Goal: Information Seeking & Learning: Learn about a topic

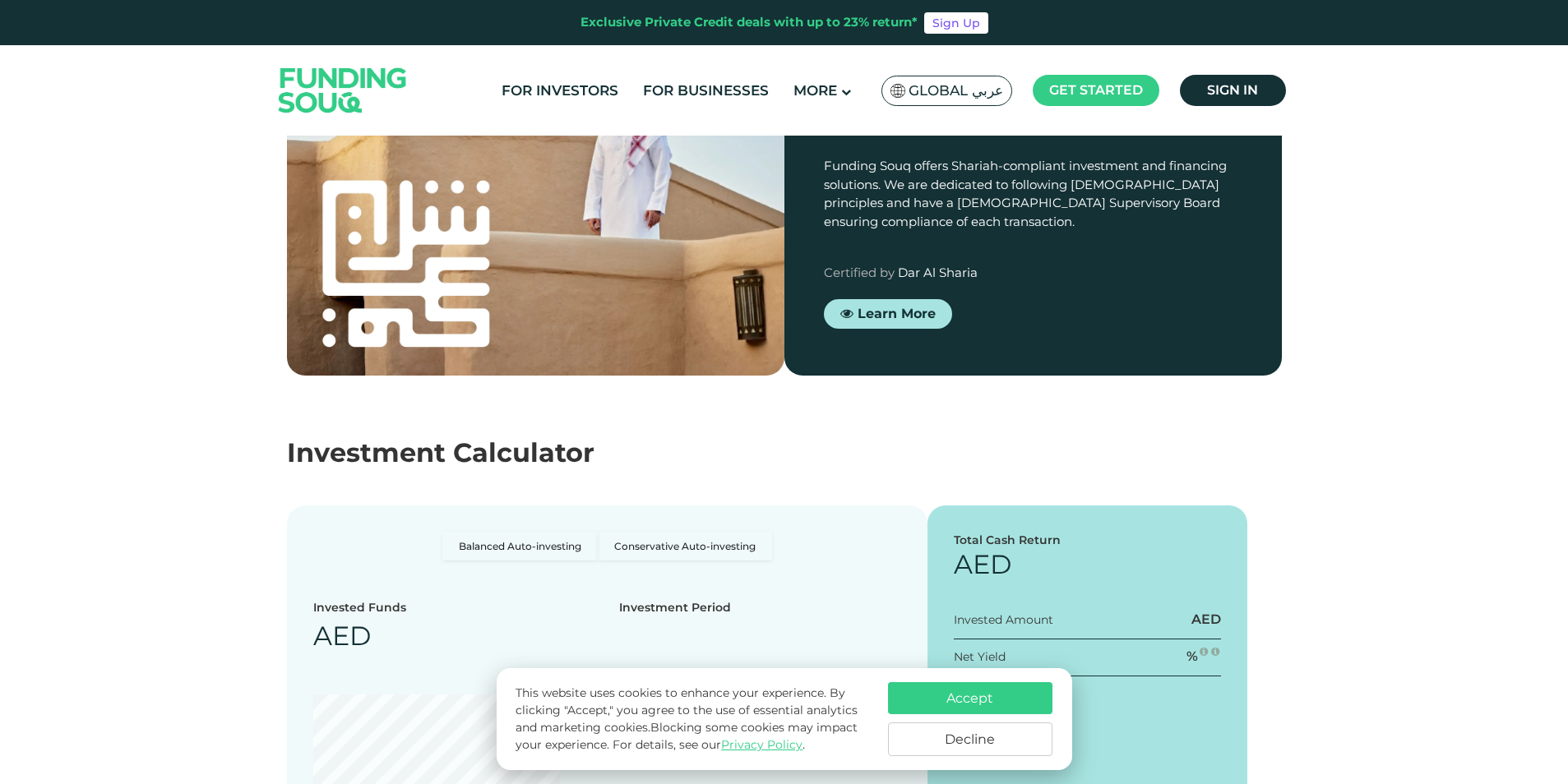
click at [986, 735] on button "Decline" at bounding box center [970, 740] width 164 height 34
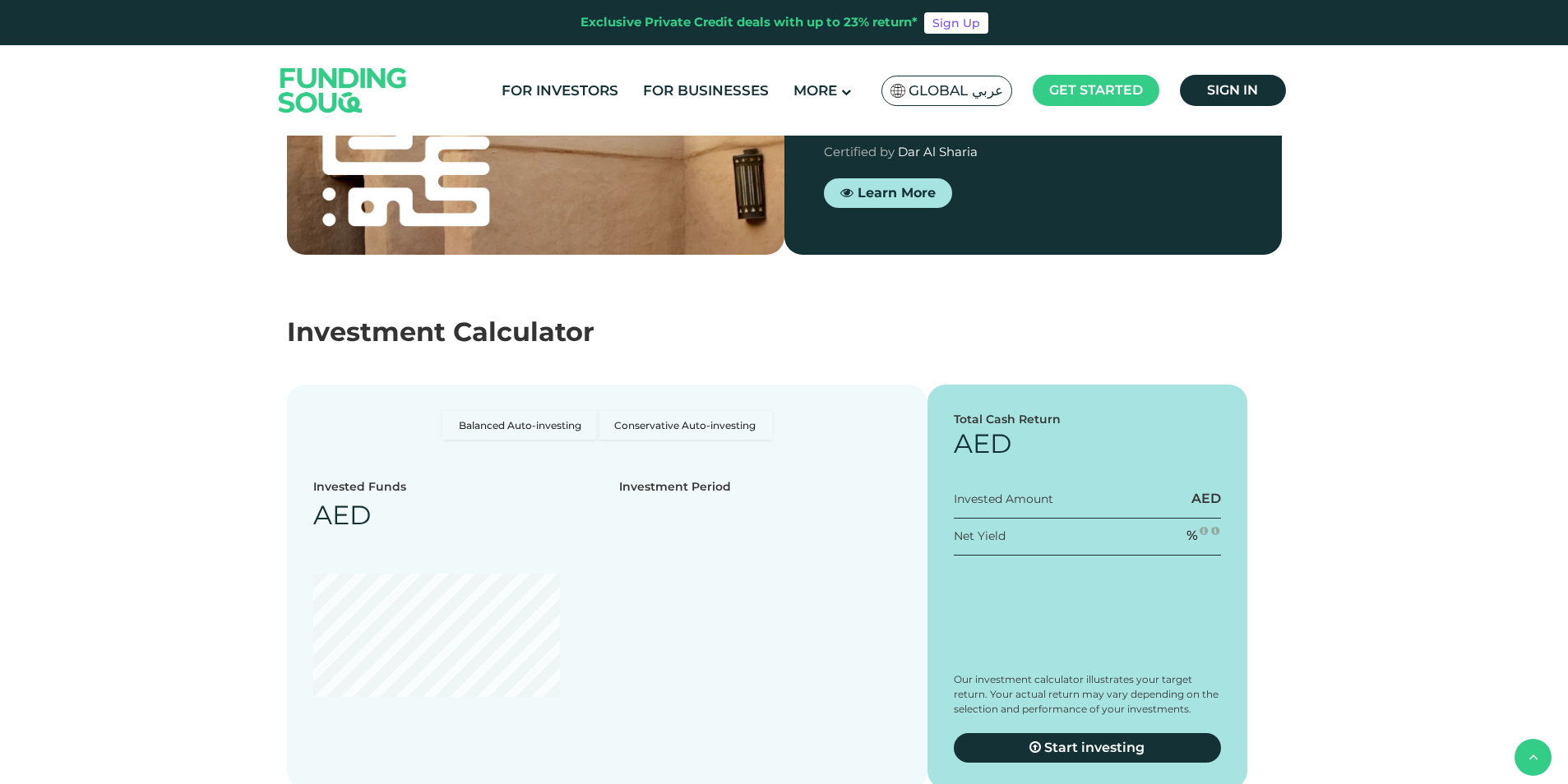
scroll to position [1807, 0]
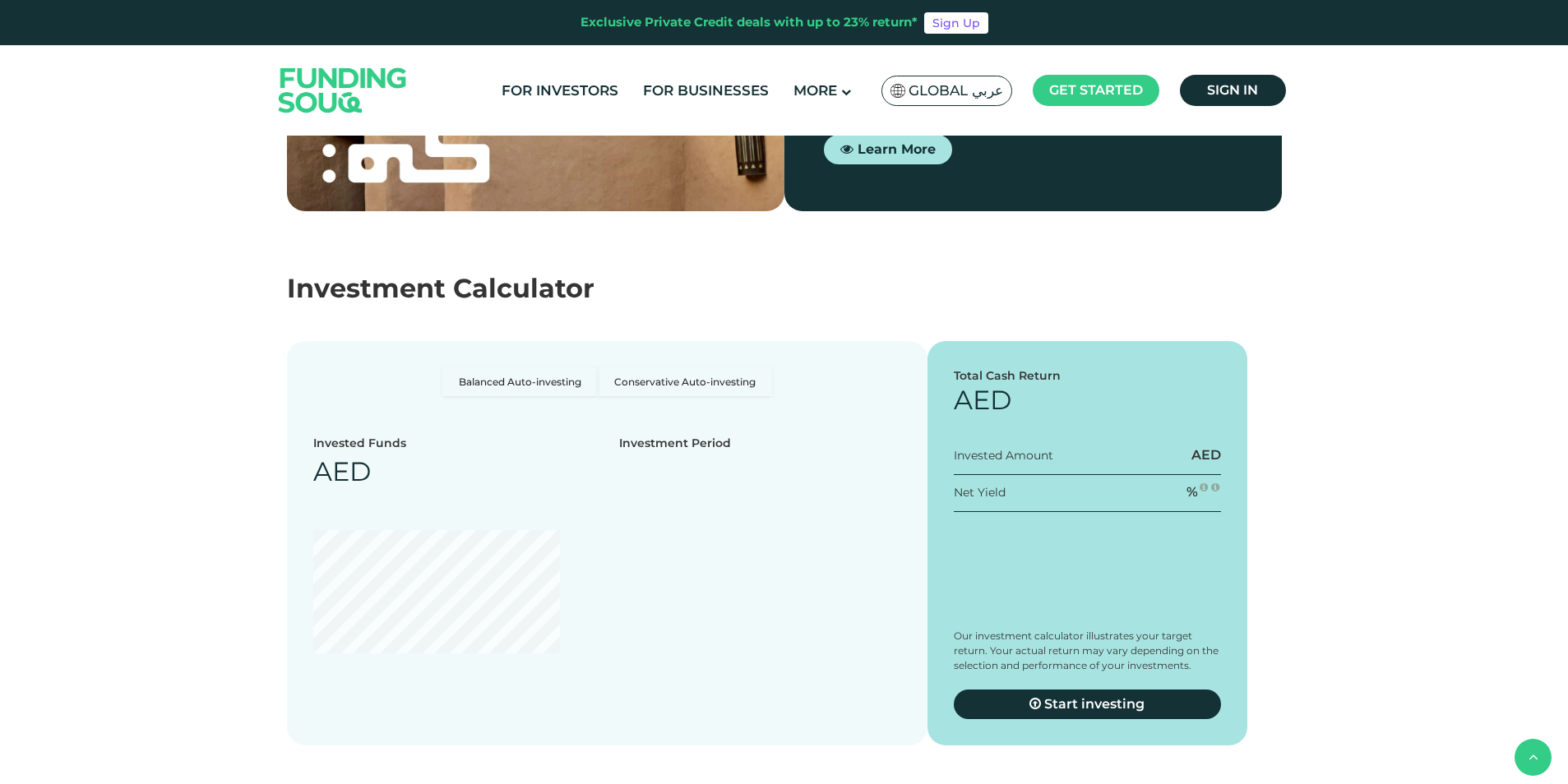
click at [685, 26] on span "As little as 3 months" at bounding box center [644, 18] width 148 height 17
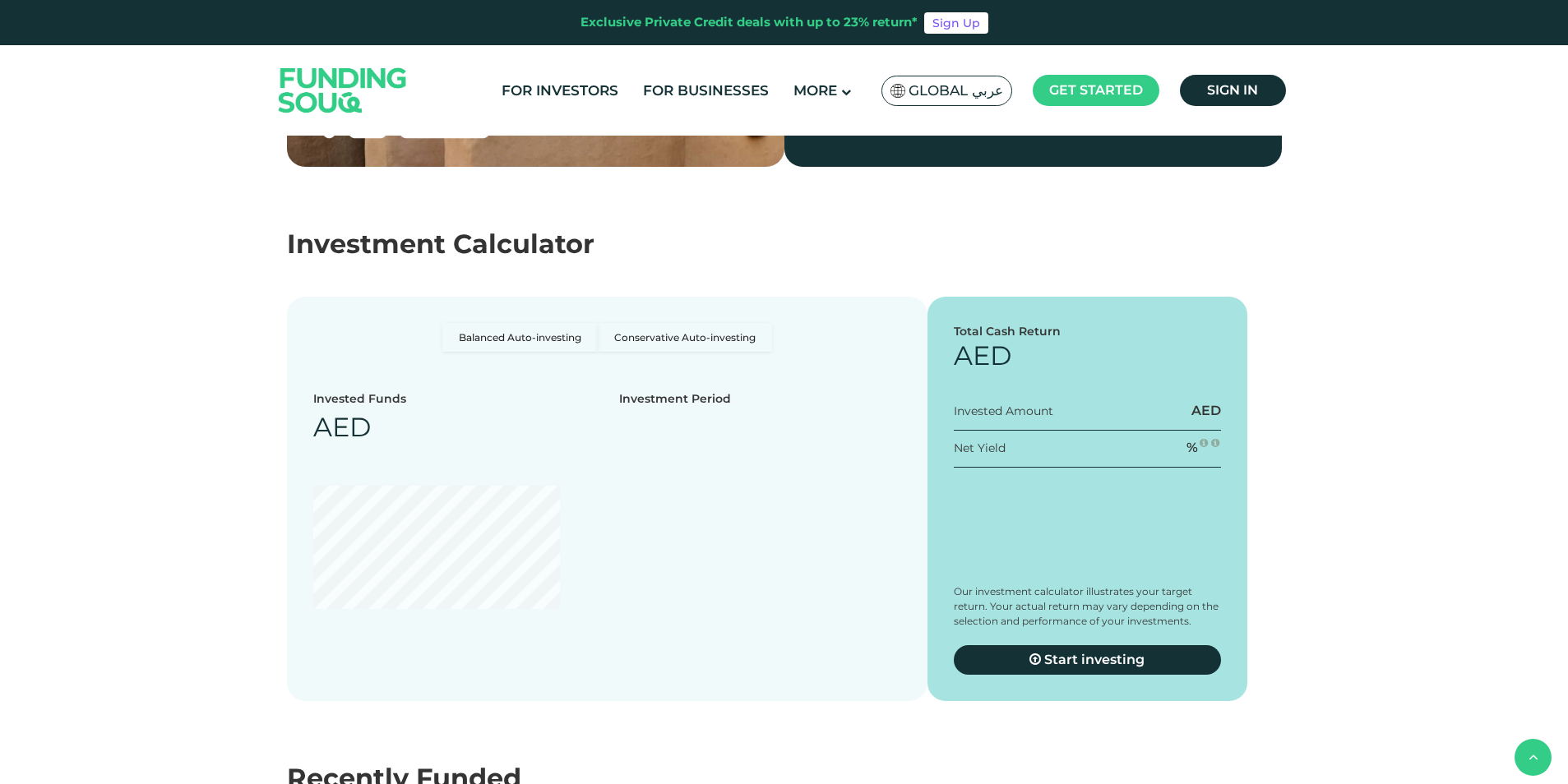
scroll to position [1889, 0]
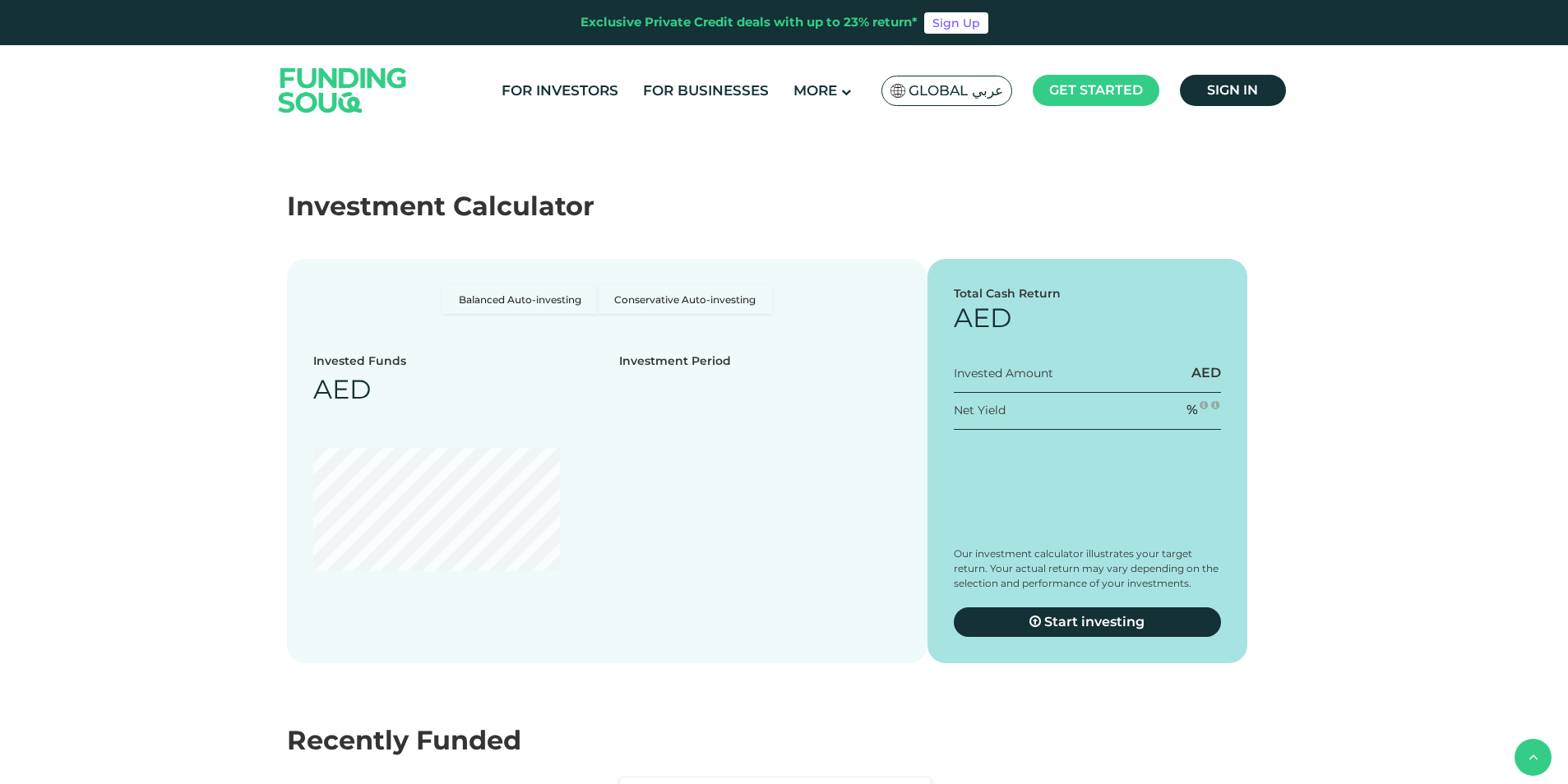
click at [454, 109] on td "Regular Monthly Income" at bounding box center [428, 74] width 259 height 70
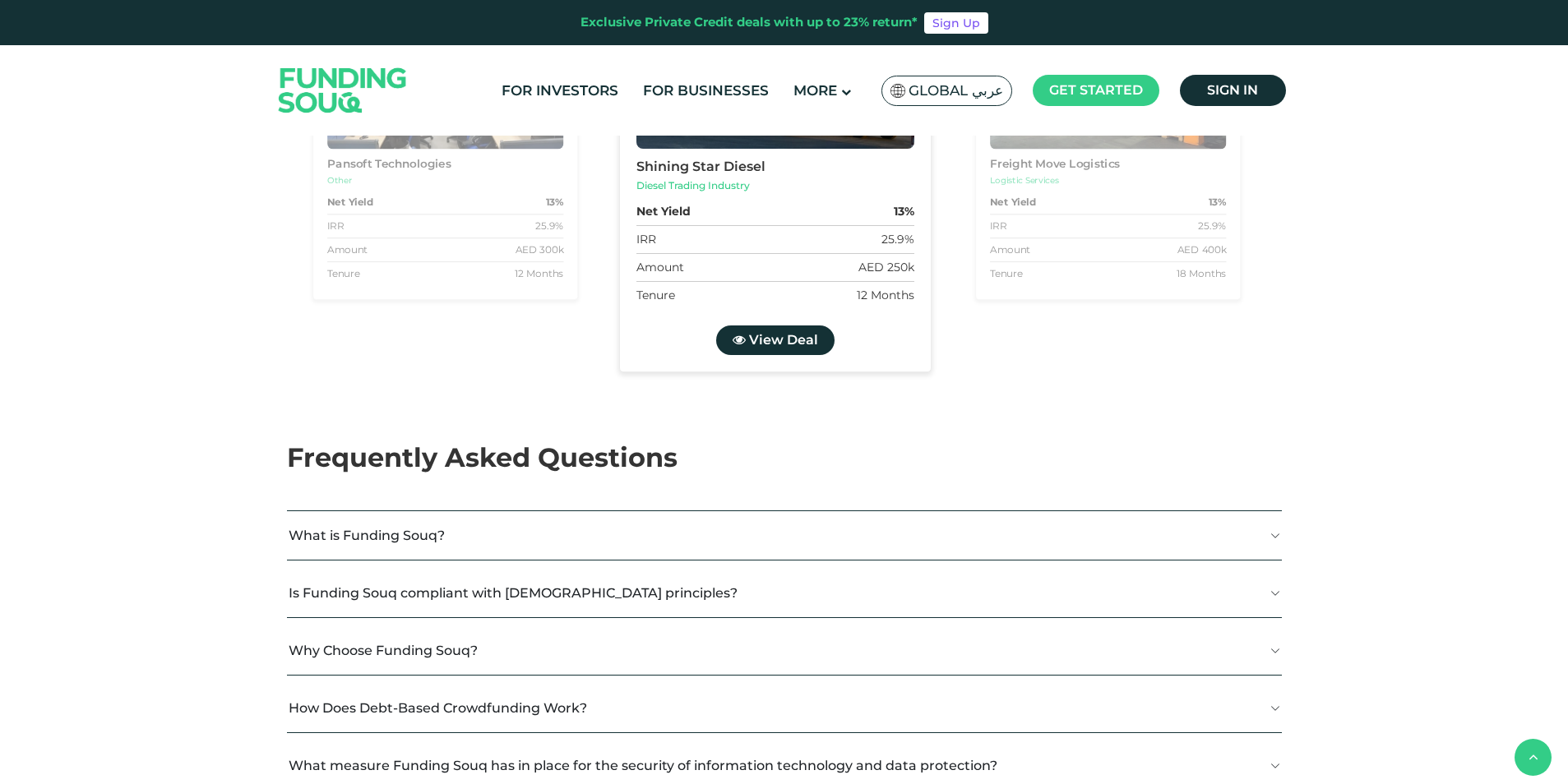
scroll to position [2876, 0]
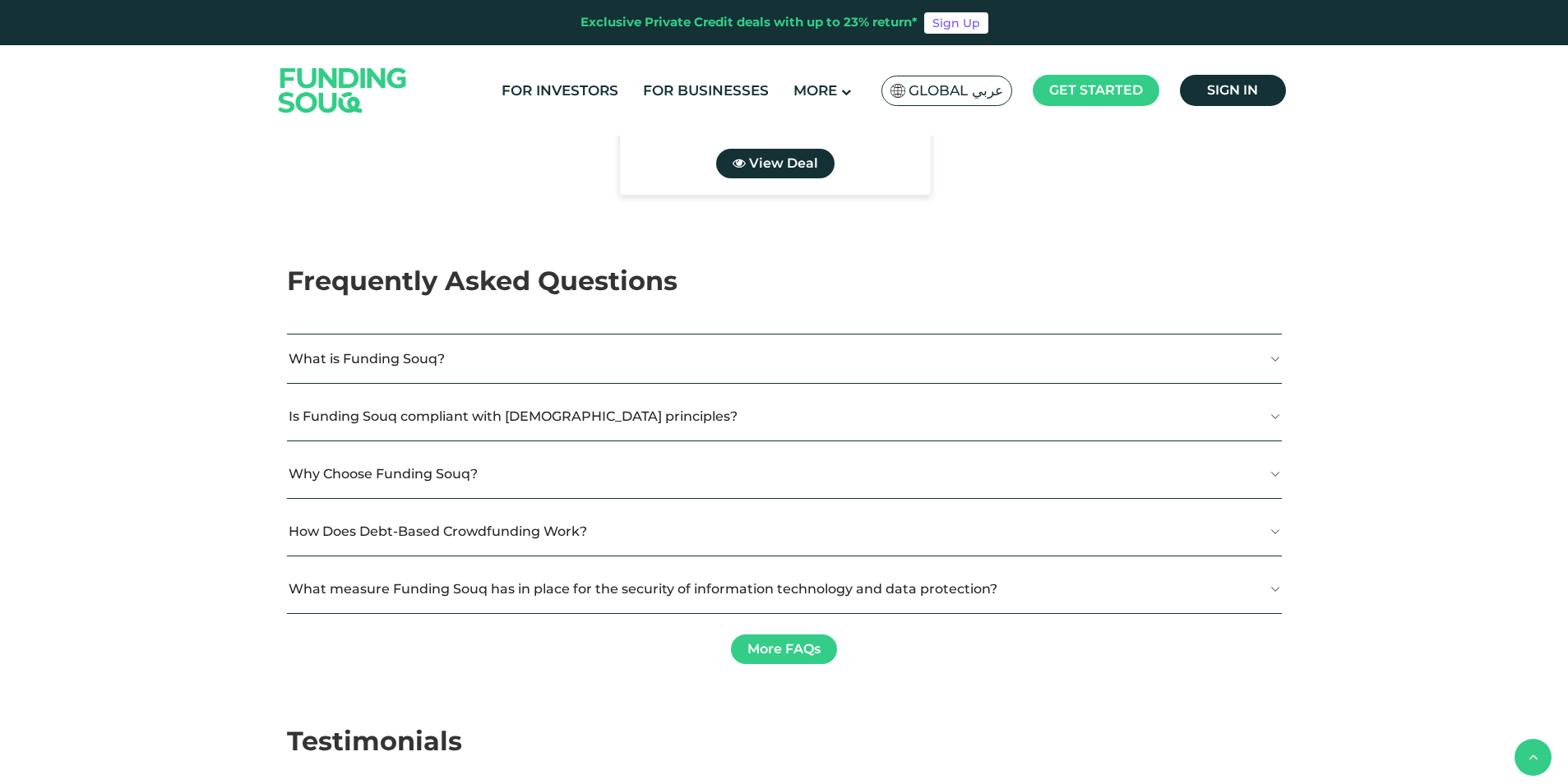
type tc-range-slider "4"
drag, startPoint x: 990, startPoint y: 199, endPoint x: 1043, endPoint y: 200, distance: 53.0
drag, startPoint x: 1043, startPoint y: 200, endPoint x: 1064, endPoint y: 276, distance: 78.8
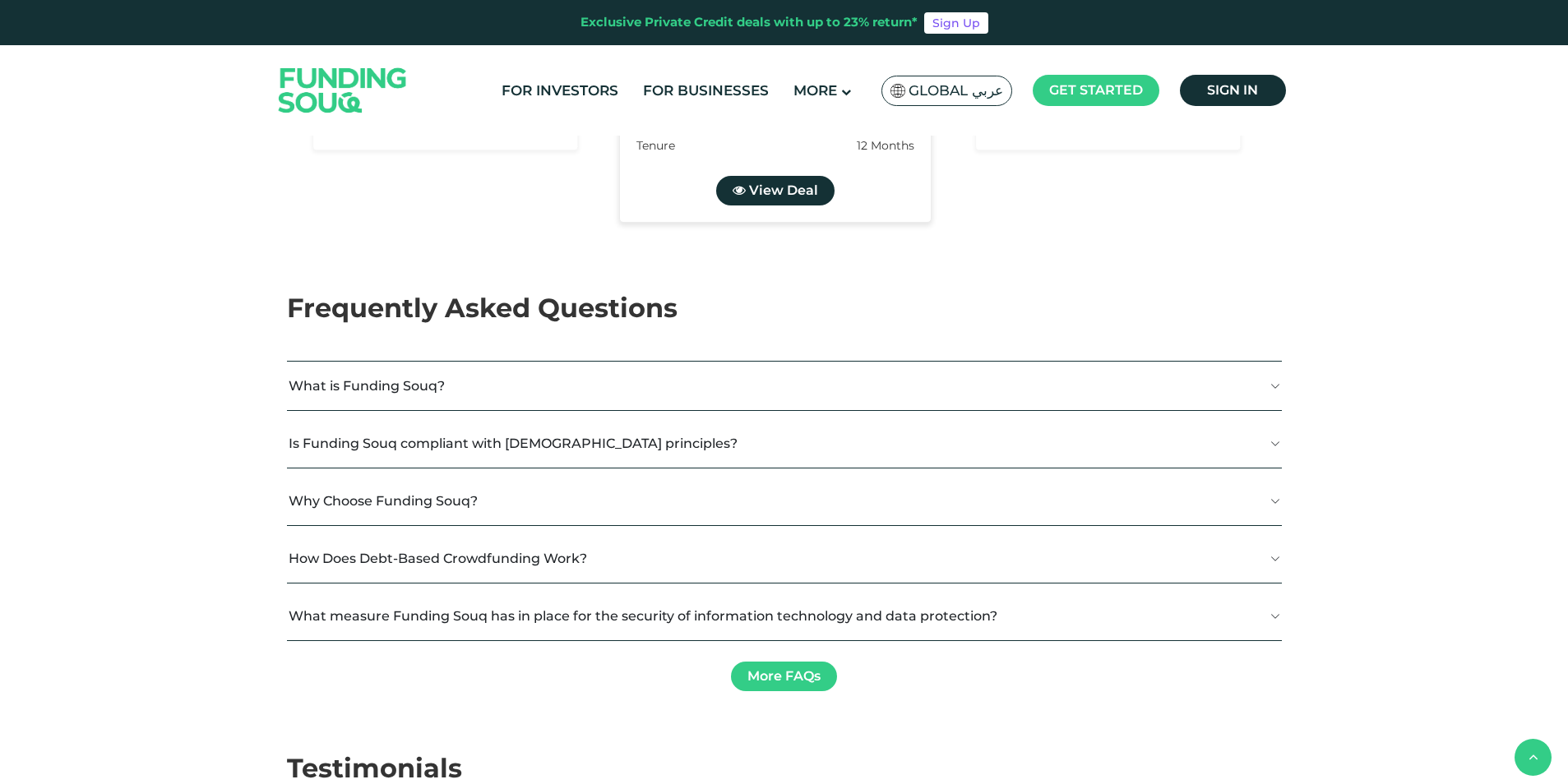
drag, startPoint x: 1166, startPoint y: 283, endPoint x: 1212, endPoint y: 280, distance: 46.1
drag, startPoint x: 1212, startPoint y: 280, endPoint x: 1117, endPoint y: 280, distance: 95.0
type tc-range-slider "10000"
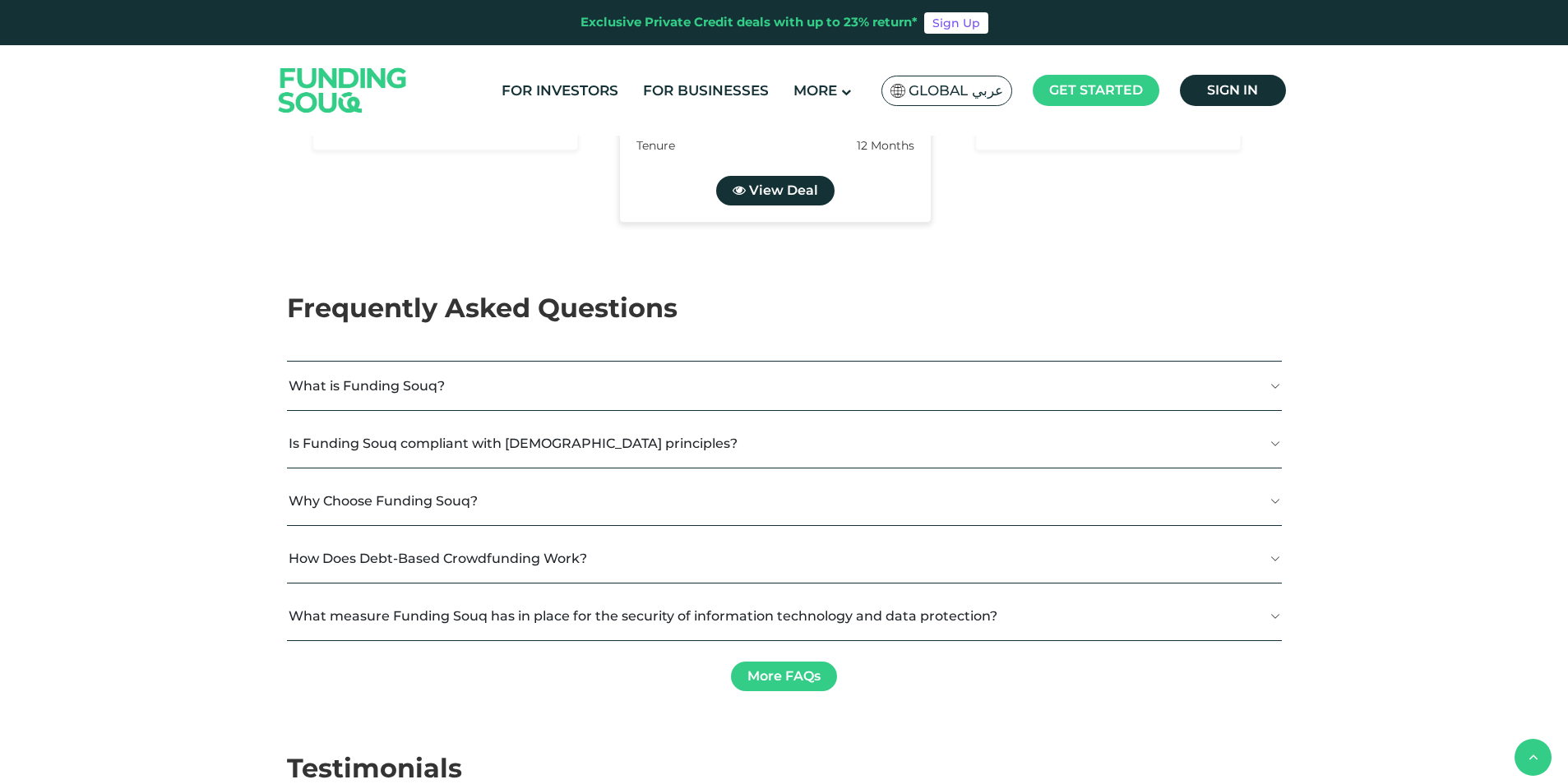
type tc-range-slider "10000"
drag, startPoint x: 350, startPoint y: 328, endPoint x: 329, endPoint y: 328, distance: 21.0
type tc-range-slider "1"
drag, startPoint x: 819, startPoint y: 331, endPoint x: 649, endPoint y: 330, distance: 170.0
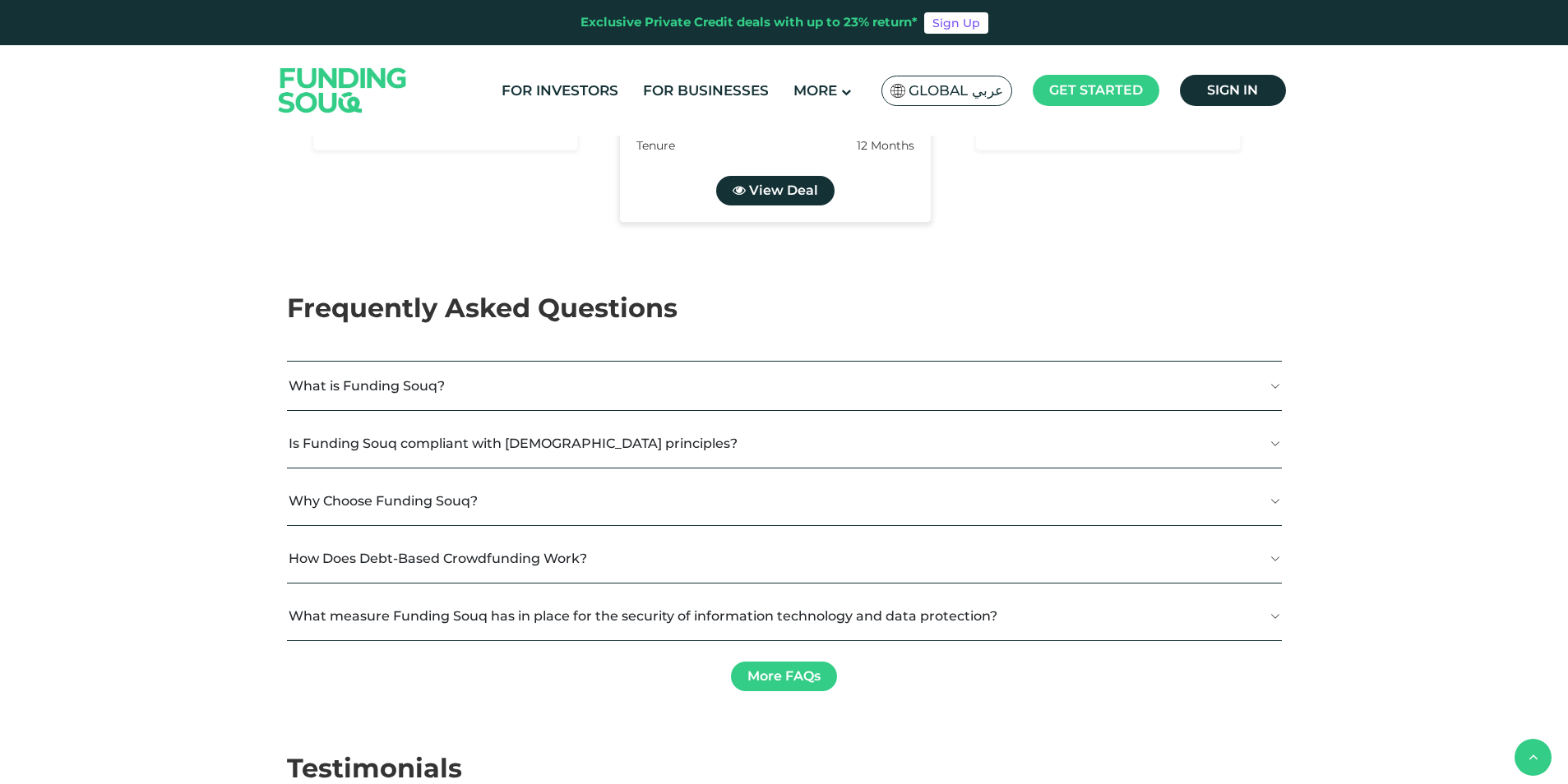
type tc-range-slider "50000"
drag, startPoint x: 326, startPoint y: 322, endPoint x: 339, endPoint y: 324, distance: 13.2
drag, startPoint x: 621, startPoint y: 330, endPoint x: 583, endPoint y: 328, distance: 38.1
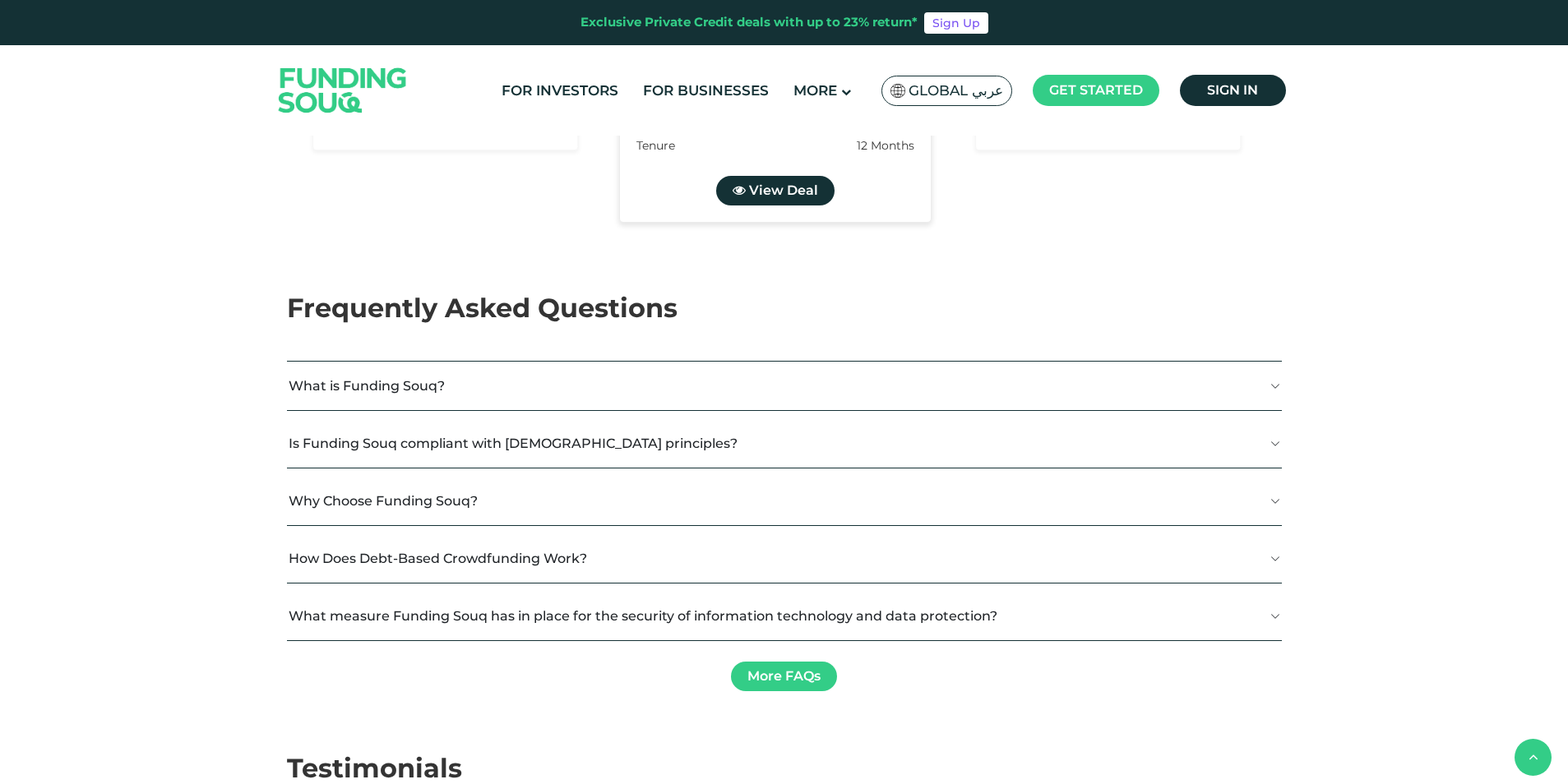
drag, startPoint x: 1029, startPoint y: 225, endPoint x: 1100, endPoint y: 227, distance: 71.0
drag, startPoint x: 1100, startPoint y: 227, endPoint x: 1067, endPoint y: 278, distance: 60.7
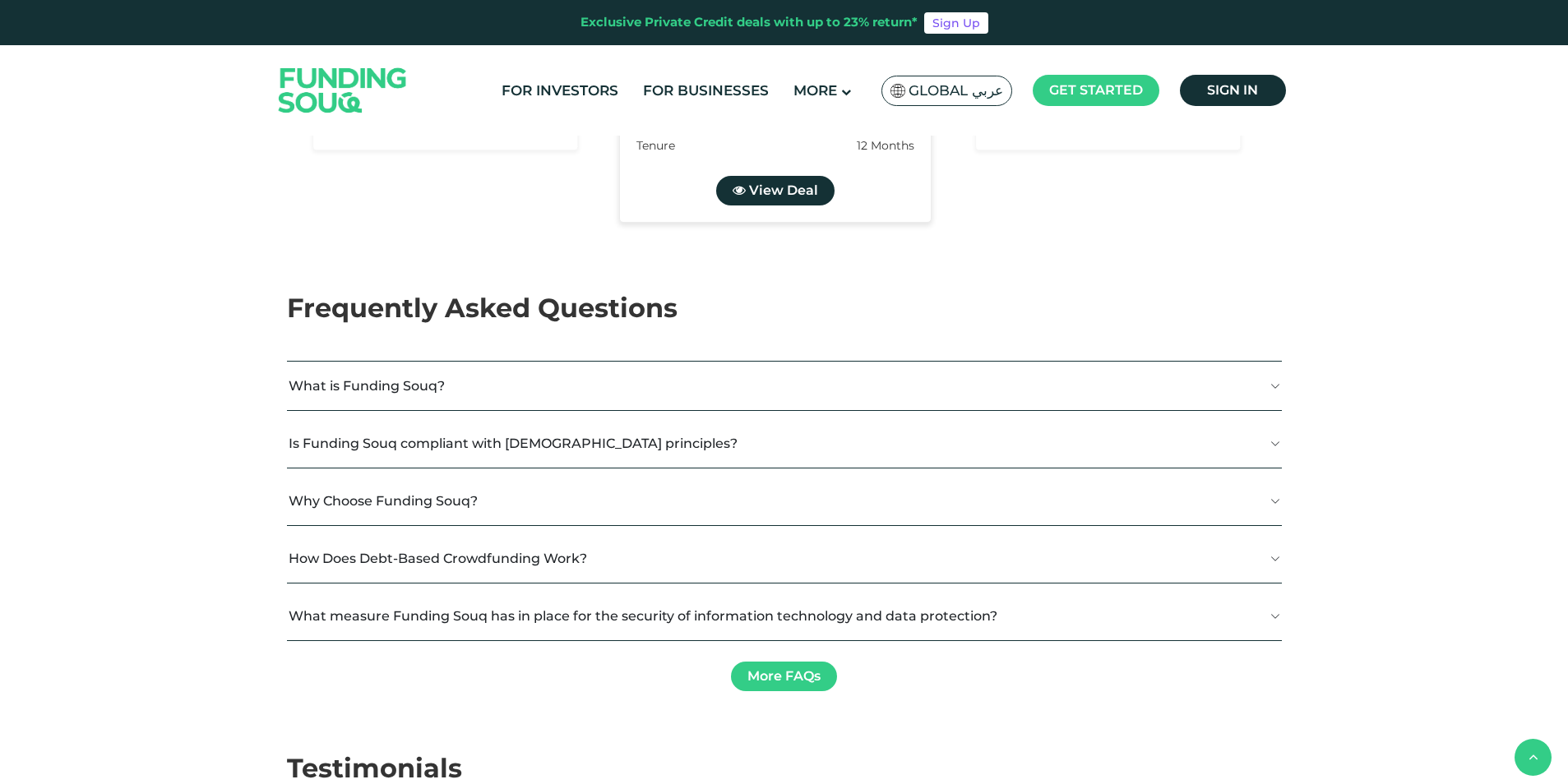
drag, startPoint x: 1020, startPoint y: 223, endPoint x: 1109, endPoint y: 227, distance: 89.1
drag, startPoint x: 1109, startPoint y: 227, endPoint x: 1073, endPoint y: 273, distance: 58.4
type tc-range-slider "1"
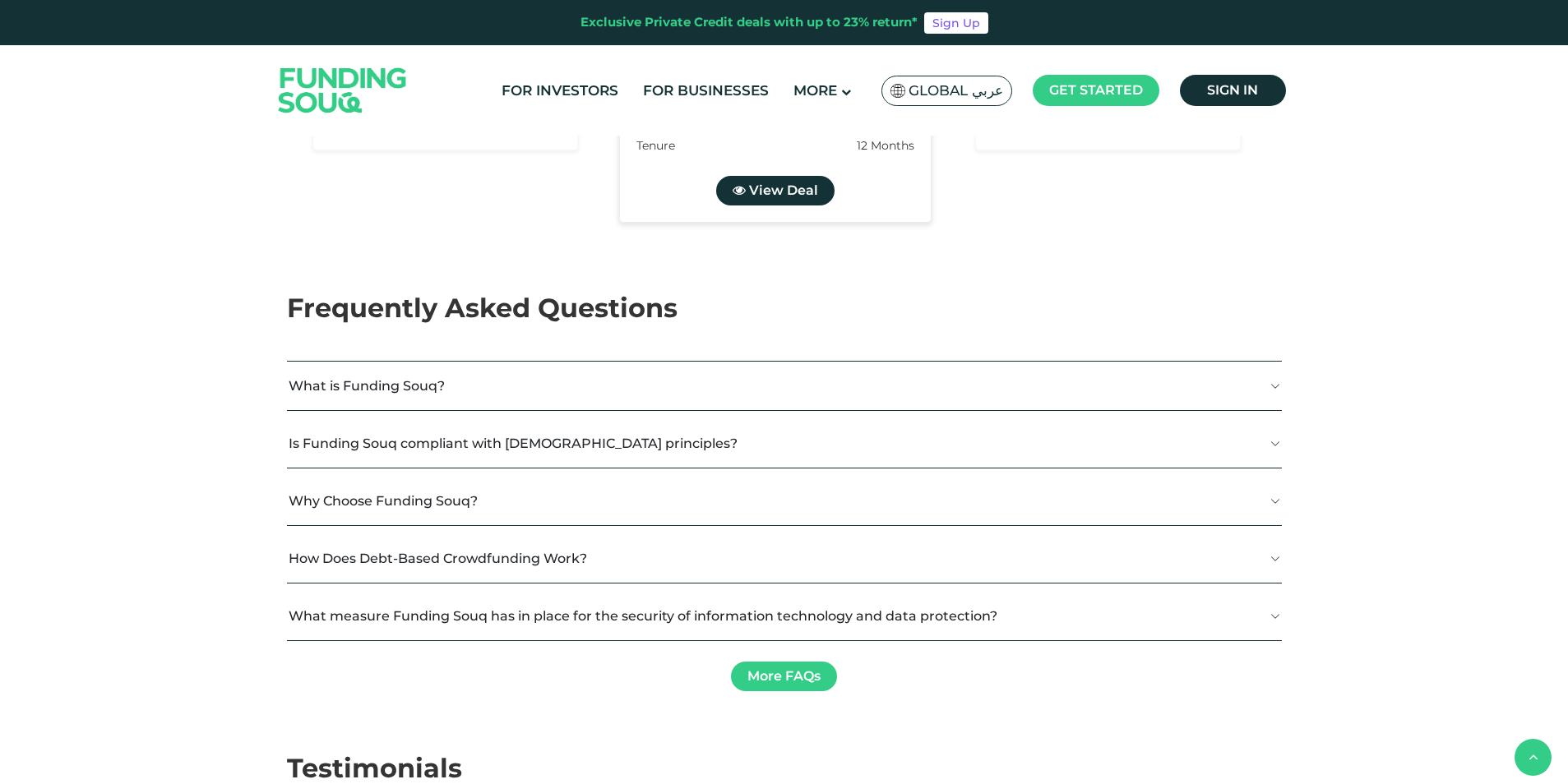
drag, startPoint x: 636, startPoint y: 325, endPoint x: 620, endPoint y: 335, distance: 18.9
drag, startPoint x: 344, startPoint y: 328, endPoint x: 352, endPoint y: 324, distance: 8.9
type tc-range-slider "230000"
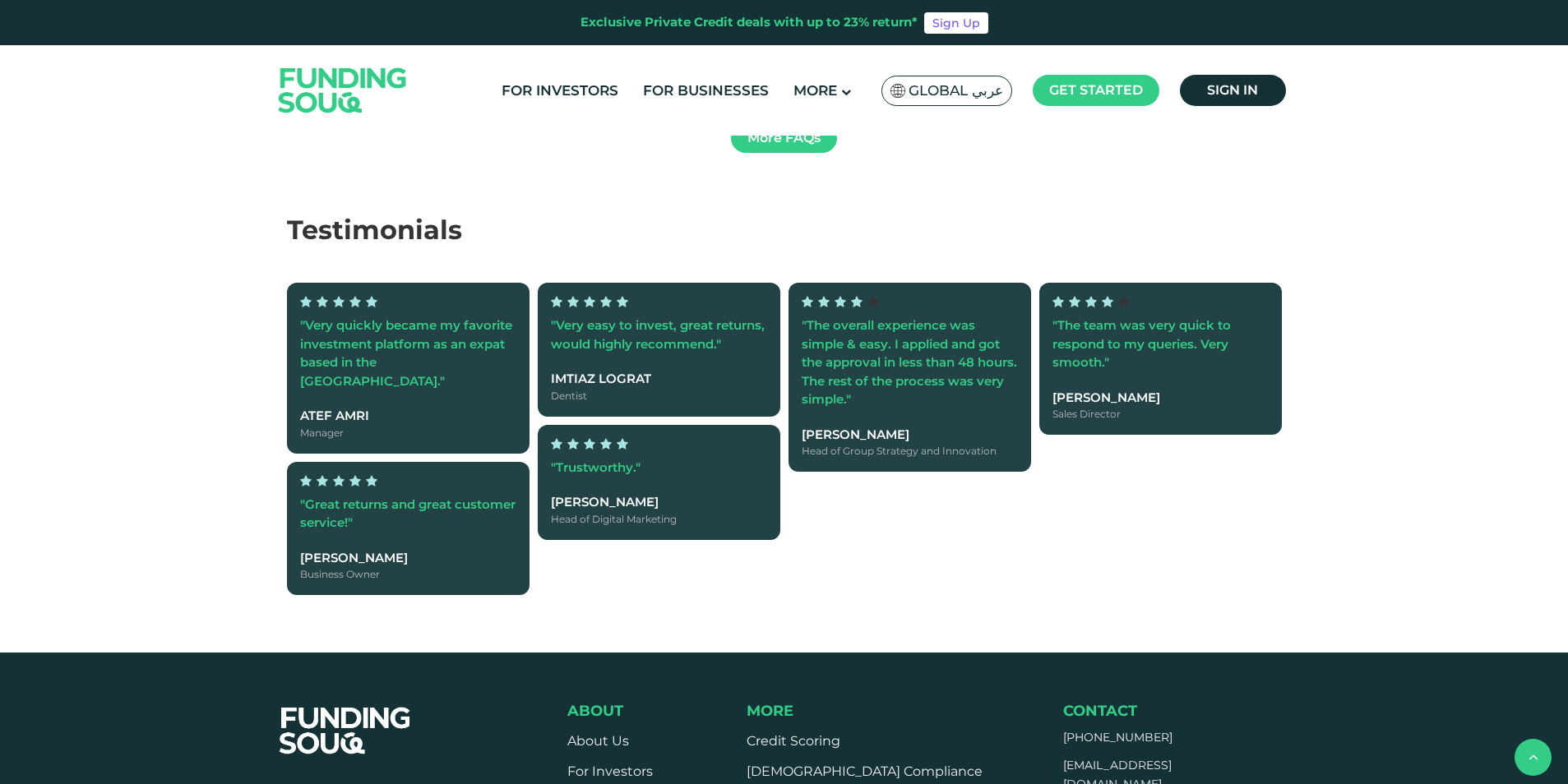
scroll to position [3451, 0]
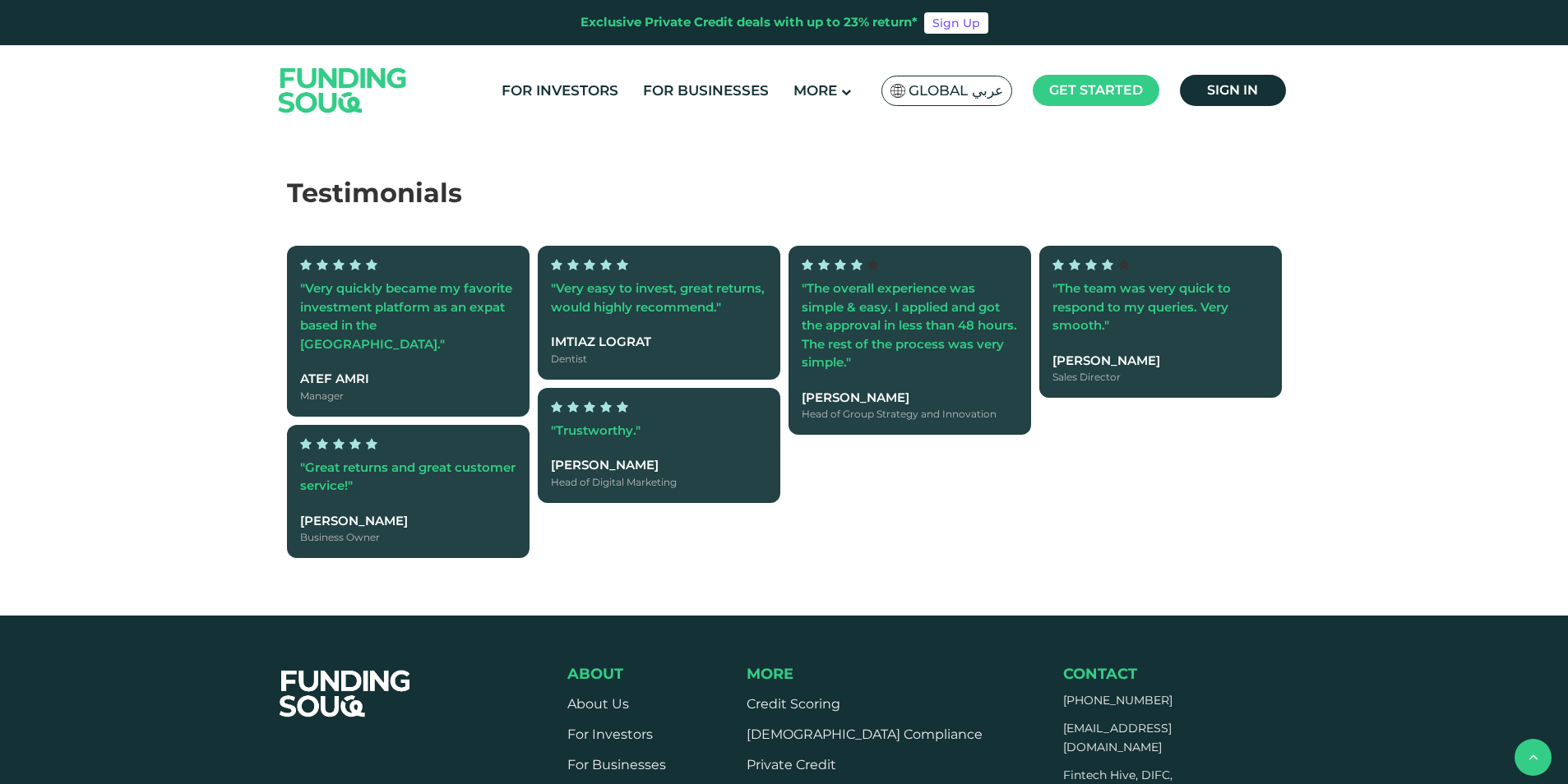
drag, startPoint x: 1142, startPoint y: 373, endPoint x: 1126, endPoint y: 449, distance: 77.7
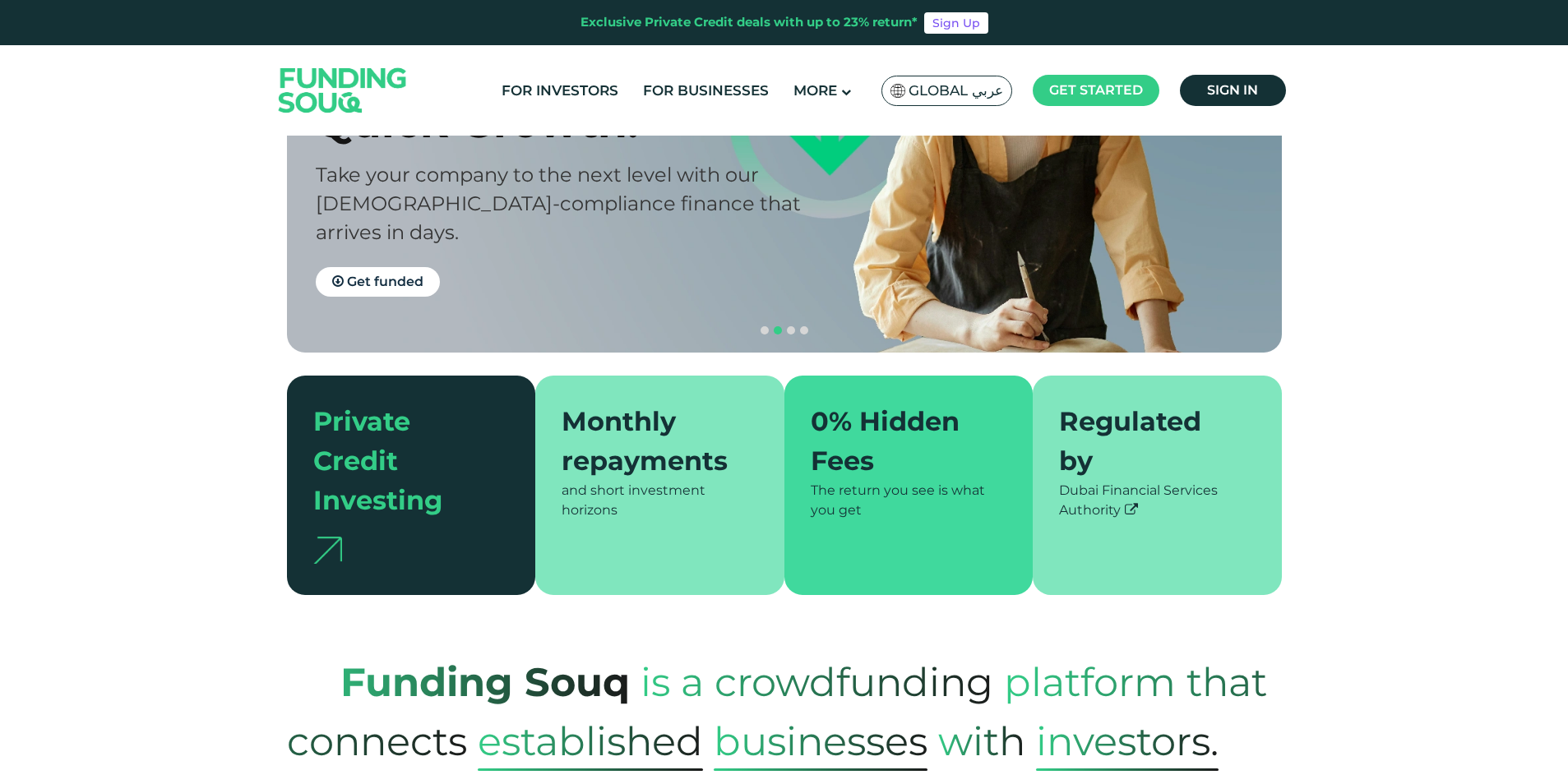
scroll to position [0, 0]
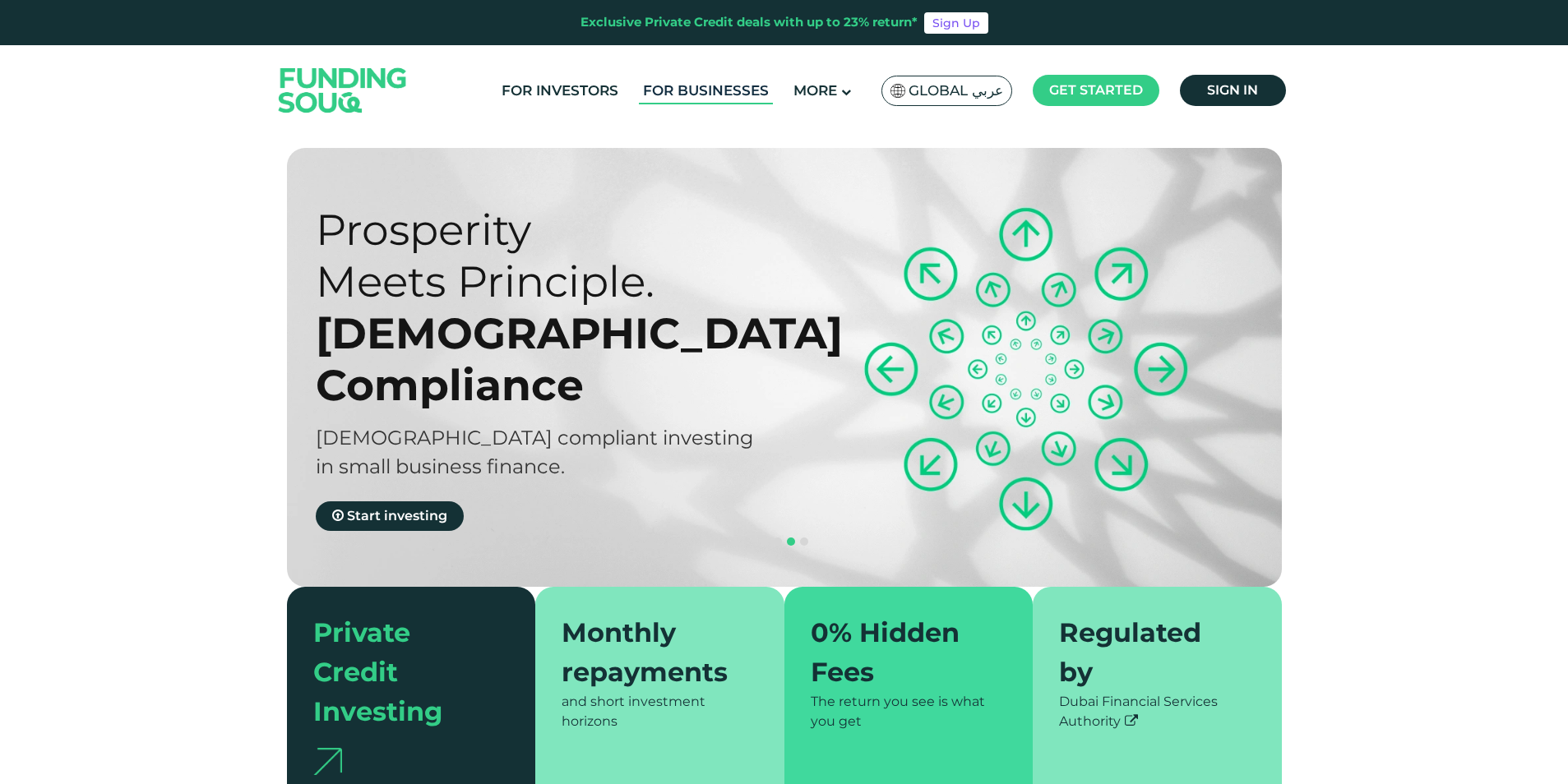
click at [702, 96] on link "For Businesses" at bounding box center [706, 91] width 134 height 27
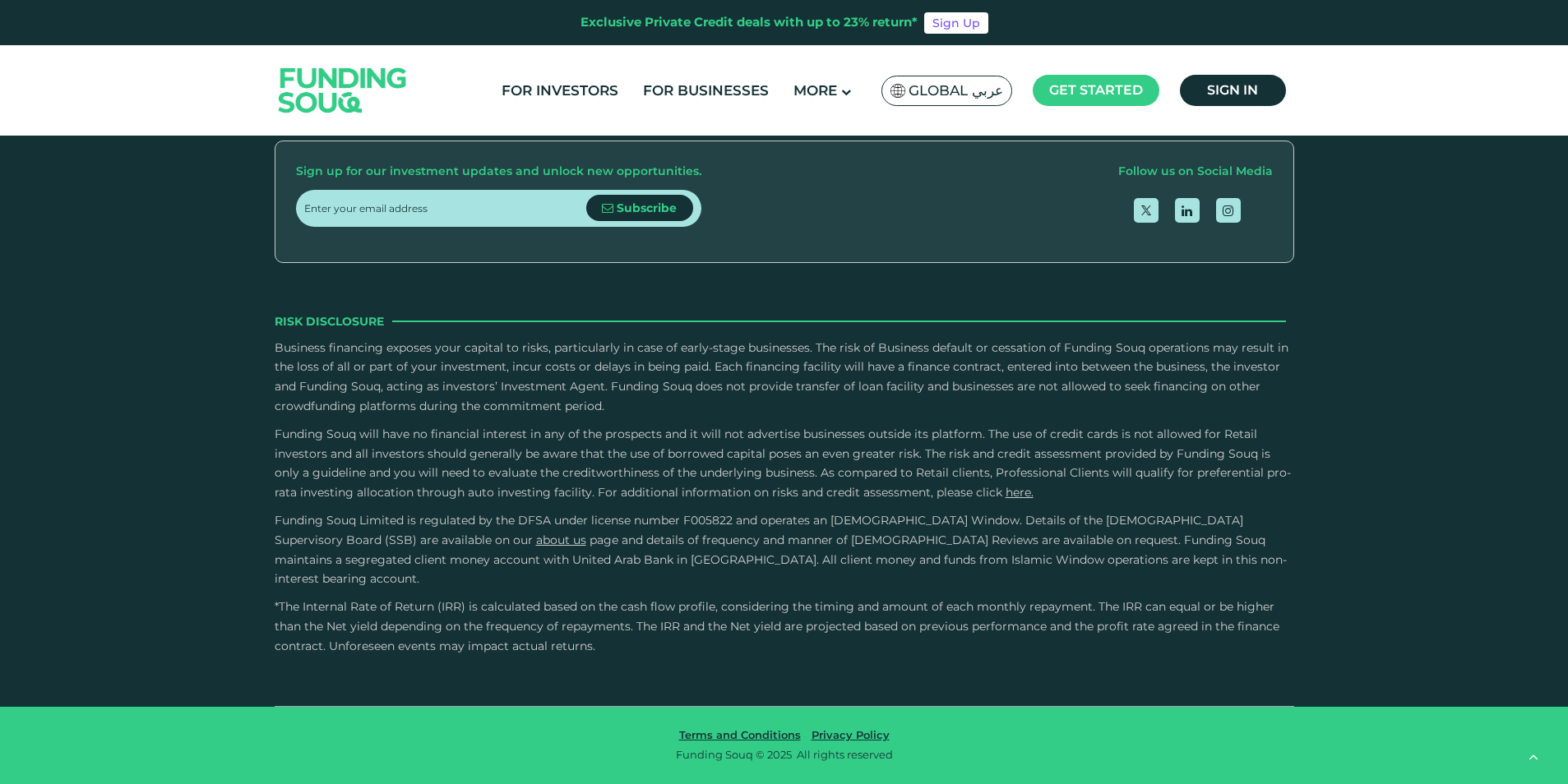
scroll to position [3013, 0]
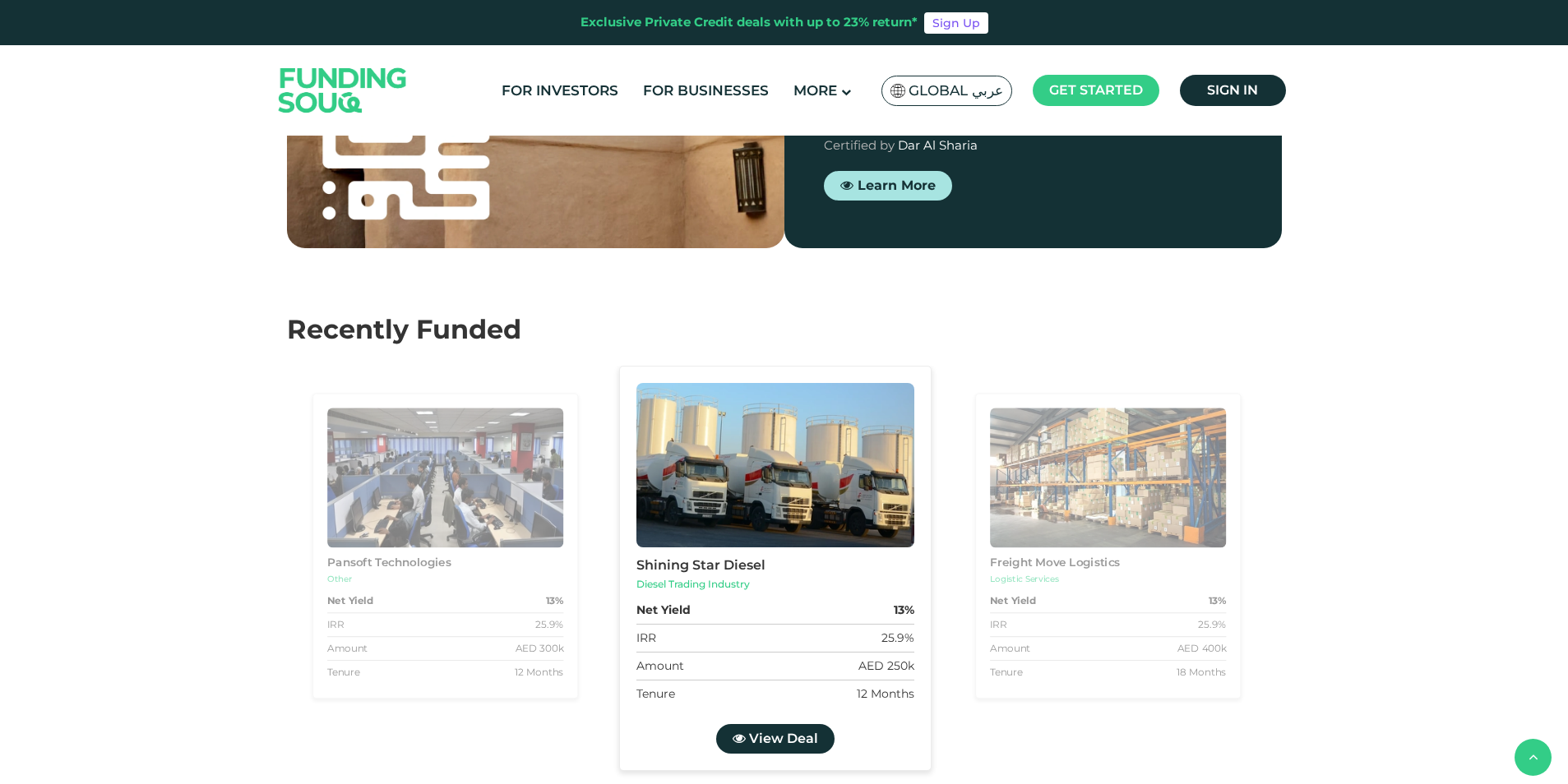
scroll to position [1451, 0]
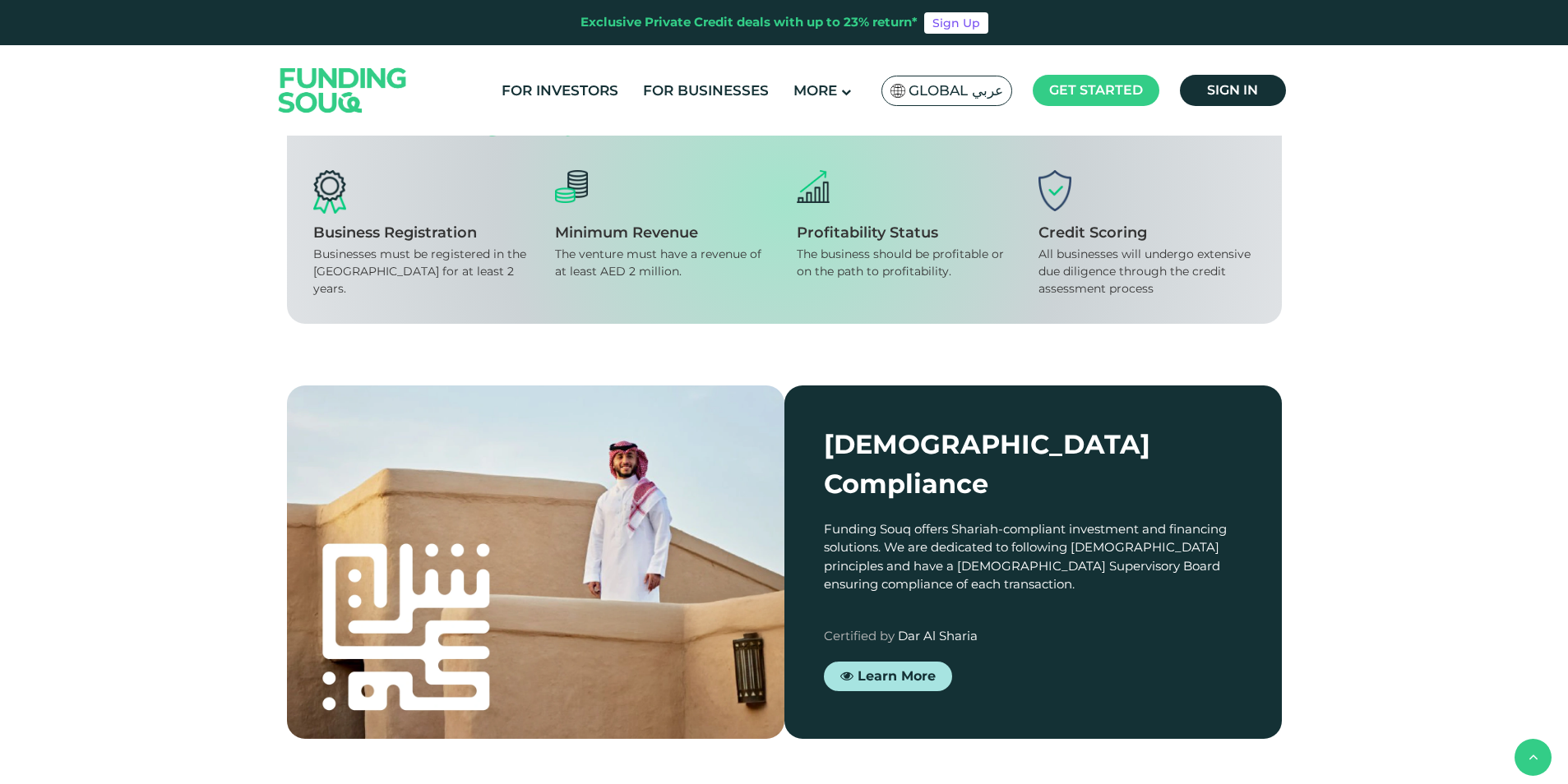
click at [970, 96] on span "Global عربي" at bounding box center [955, 91] width 95 height 19
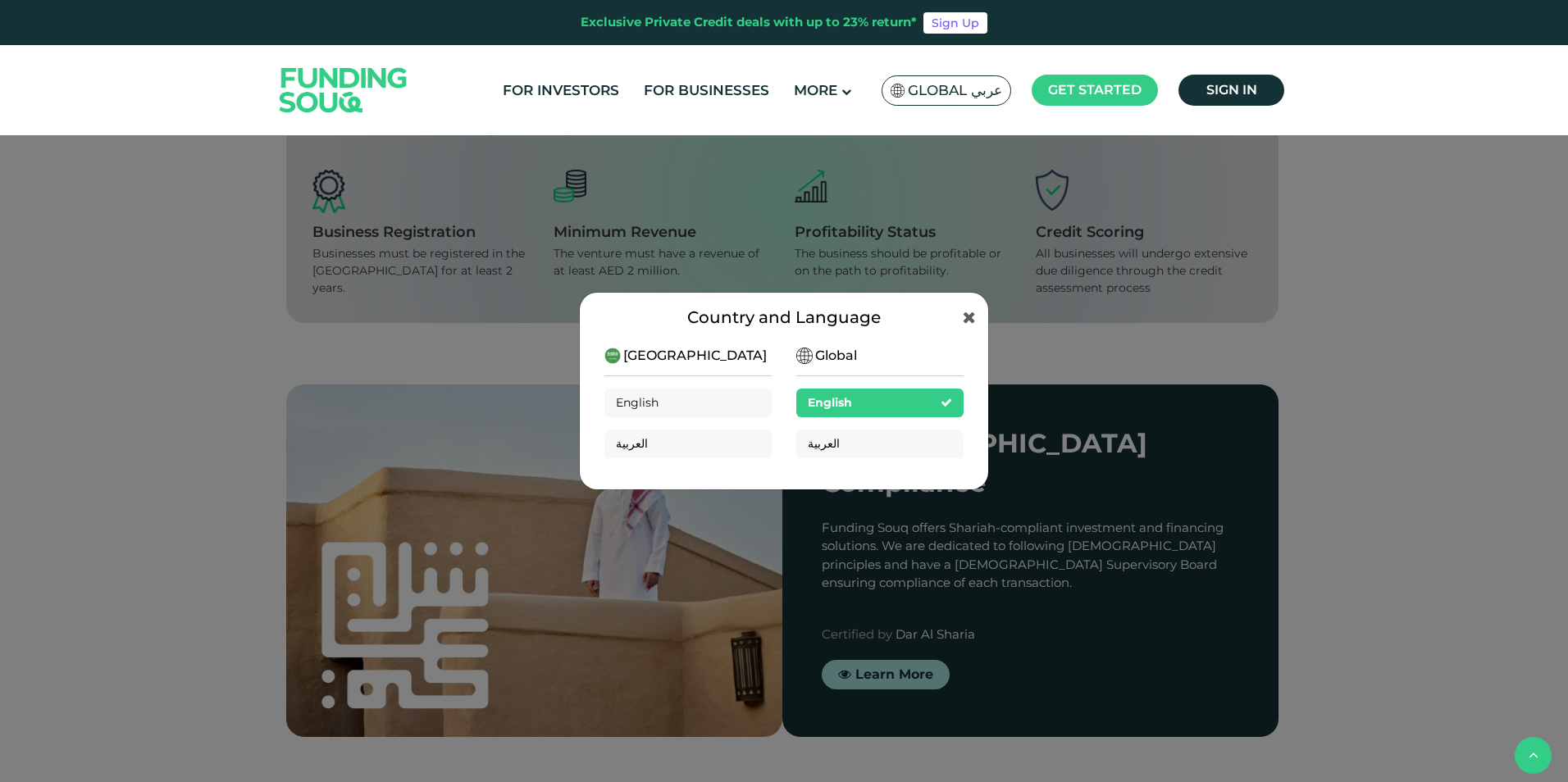
click at [678, 355] on span "[GEOGRAPHIC_DATA]" at bounding box center [695, 356] width 144 height 20
click at [843, 357] on span "Global" at bounding box center [836, 356] width 42 height 20
click at [661, 351] on span "[GEOGRAPHIC_DATA]" at bounding box center [695, 356] width 144 height 20
click at [942, 186] on div "Country and Language Saudi Arabia English العربية Global English العربية" at bounding box center [784, 391] width 1568 height 782
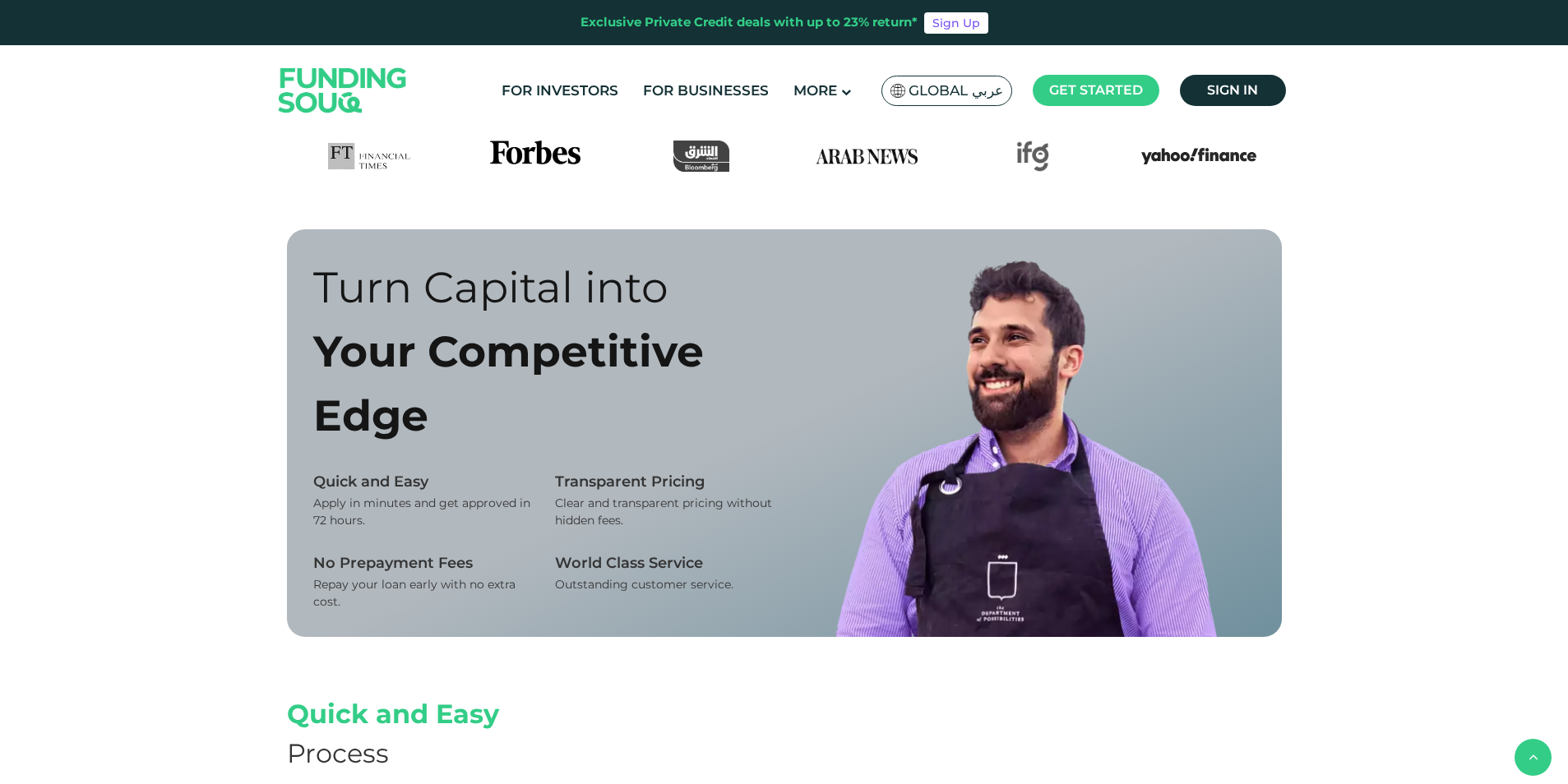
scroll to position [382, 0]
